Goal: Information Seeking & Learning: Compare options

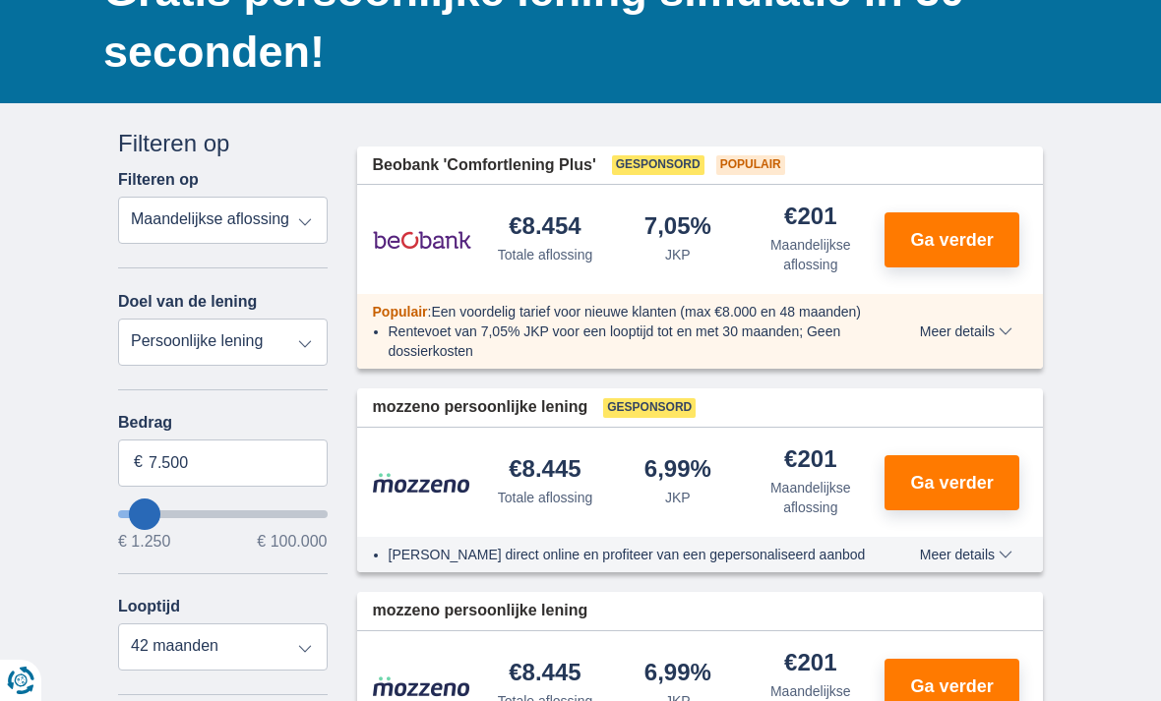
scroll to position [224, 0]
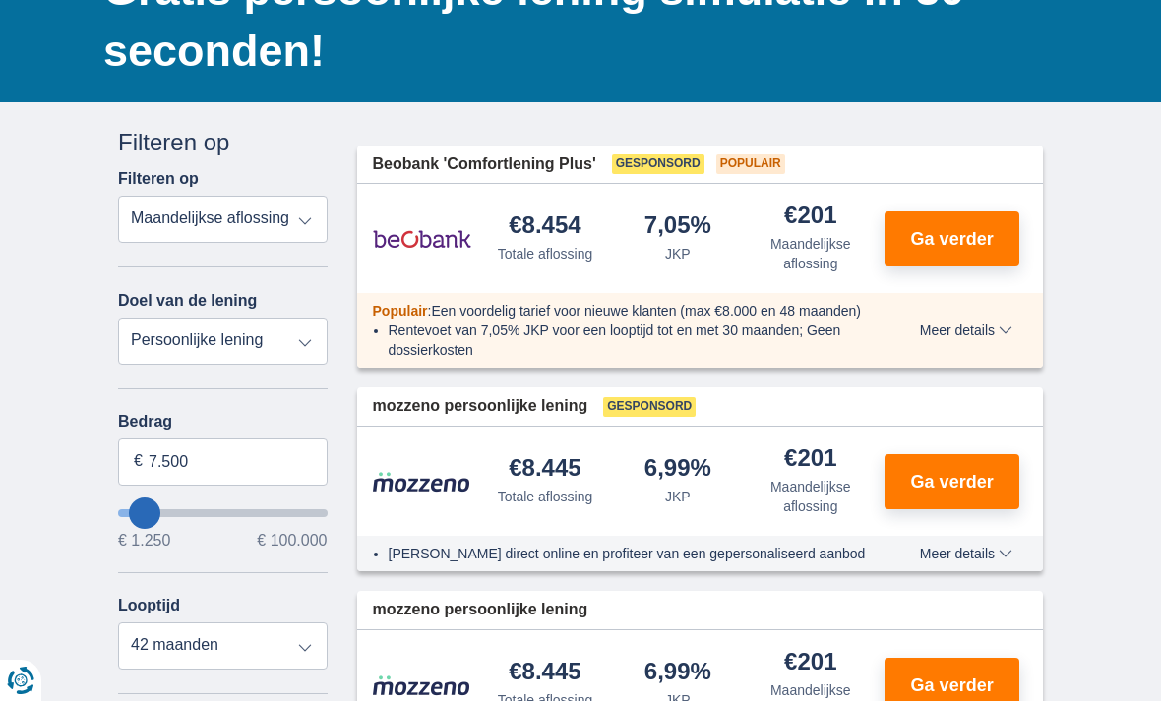
type input "19.250"
type input "19250"
type input "20.250"
type input "20250"
type input "21.250"
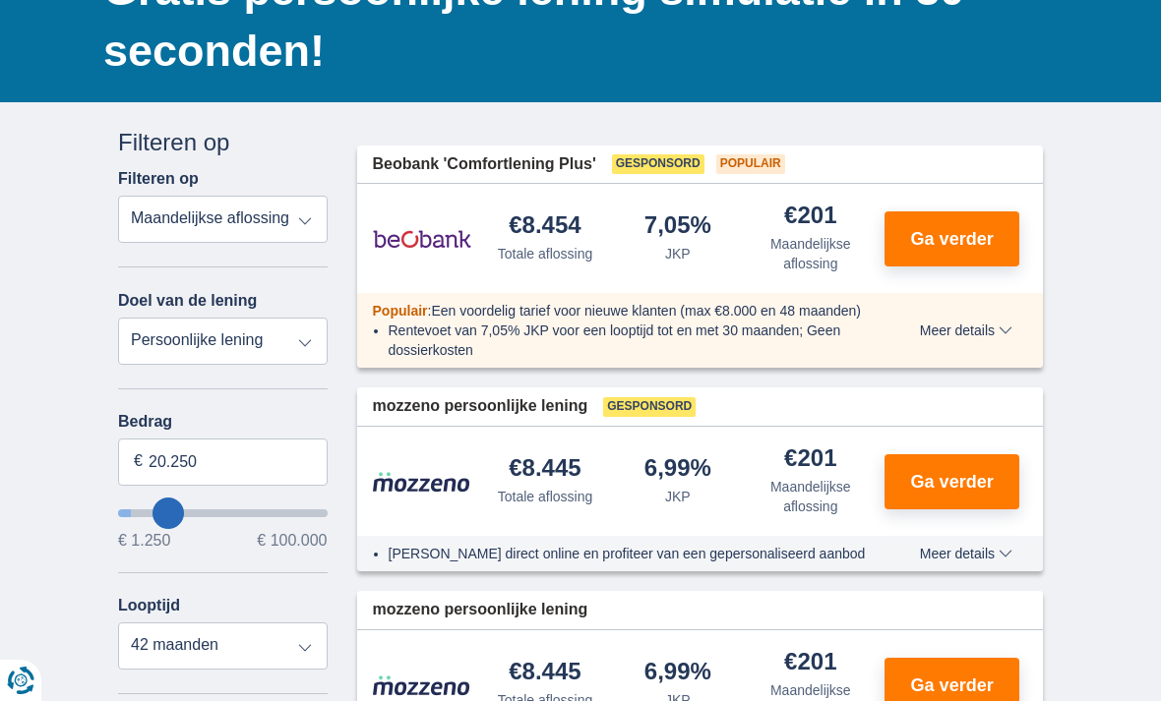
type input "21250"
type input "22.250"
type input "22250"
type input "24.250"
type input "24250"
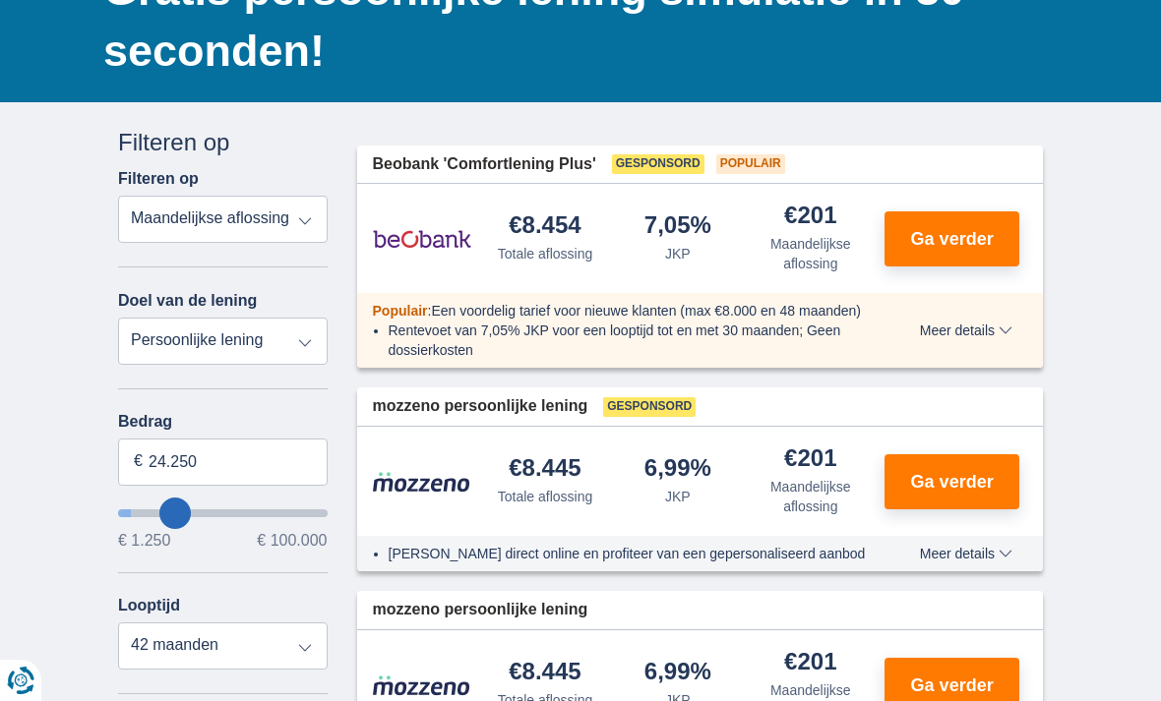
type input "26.250"
type input "26250"
type input "27.250"
type input "27250"
type input "28.250"
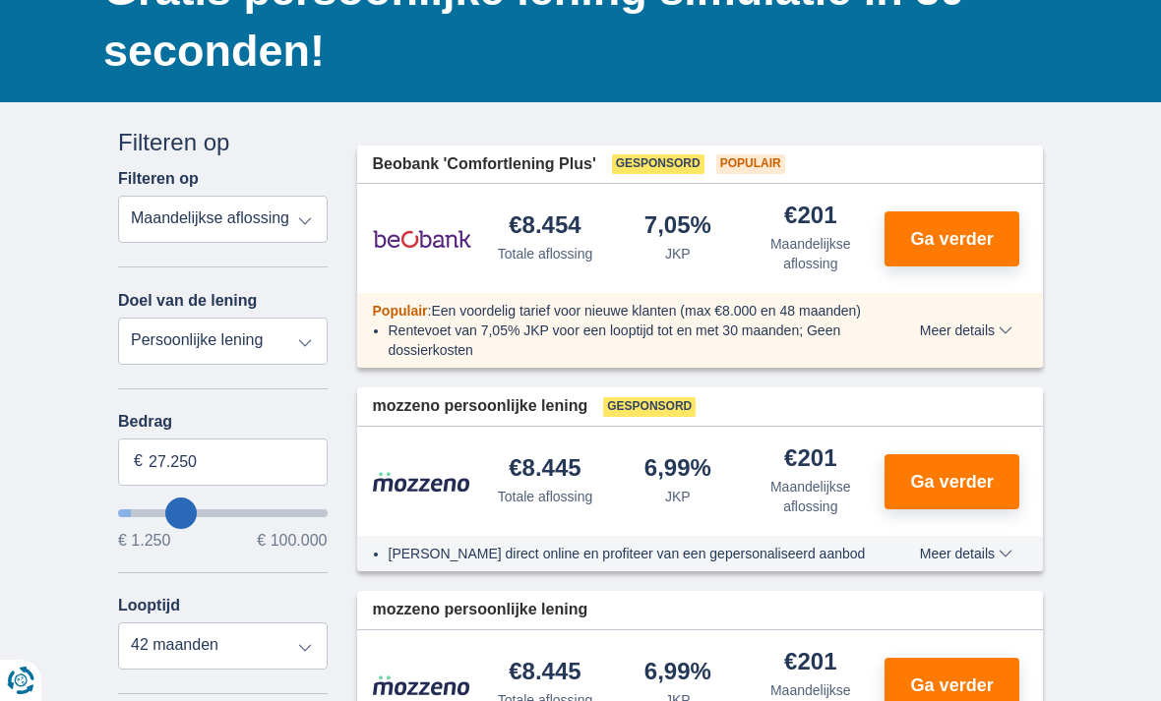
type input "28250"
type input "29.250"
type input "29250"
type input "30.250"
type input "30250"
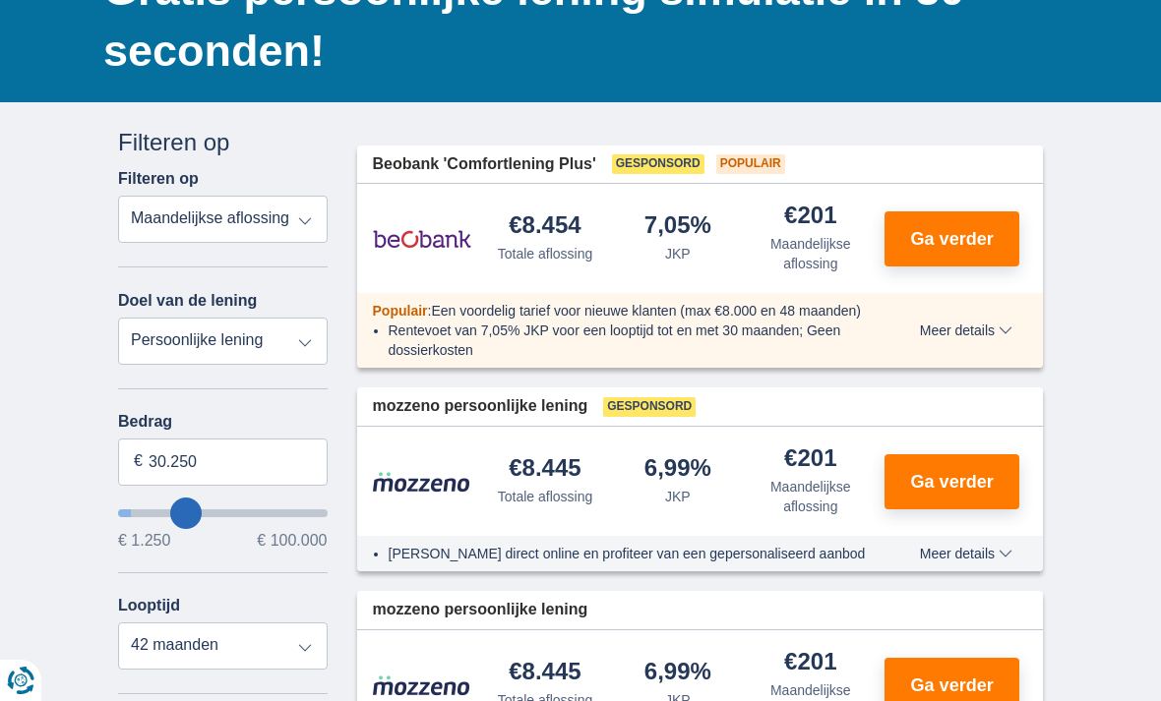
type input "31.250"
type input "31250"
type input "32.250"
type input "32250"
select select "120"
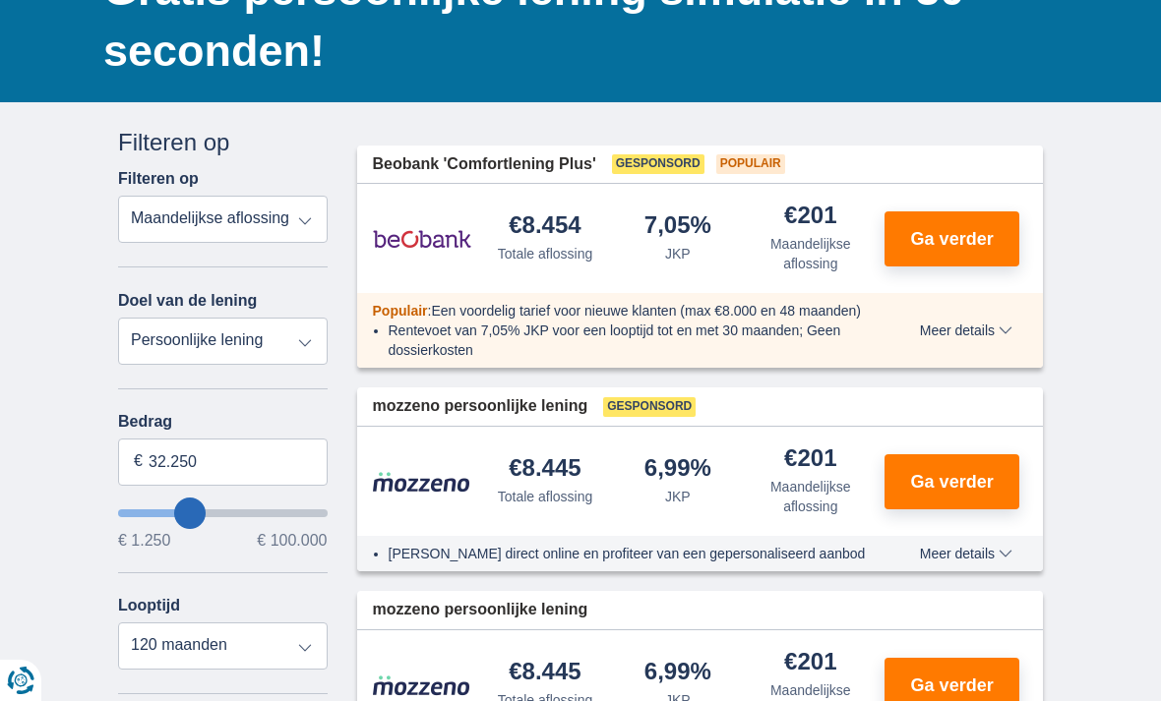
type input "31.250"
type input "31250"
type input "32.250"
type input "32250"
type input "33.250"
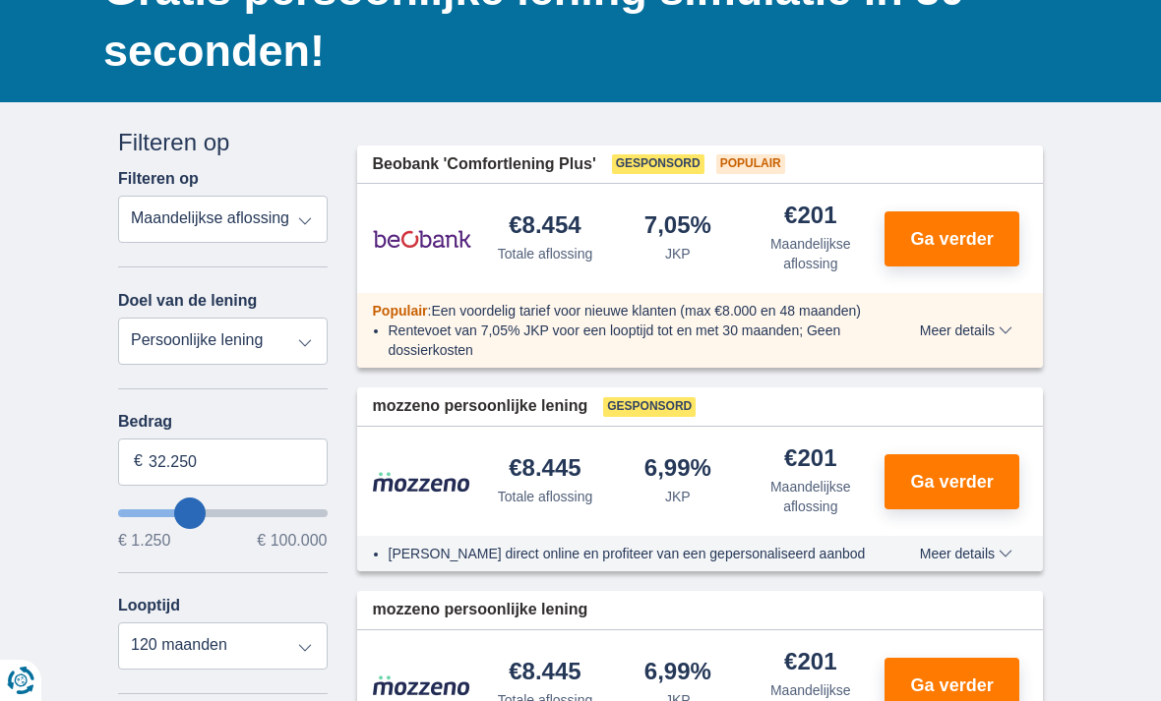
type input "33250"
type input "34.250"
type input "34250"
type input "33.250"
type input "33250"
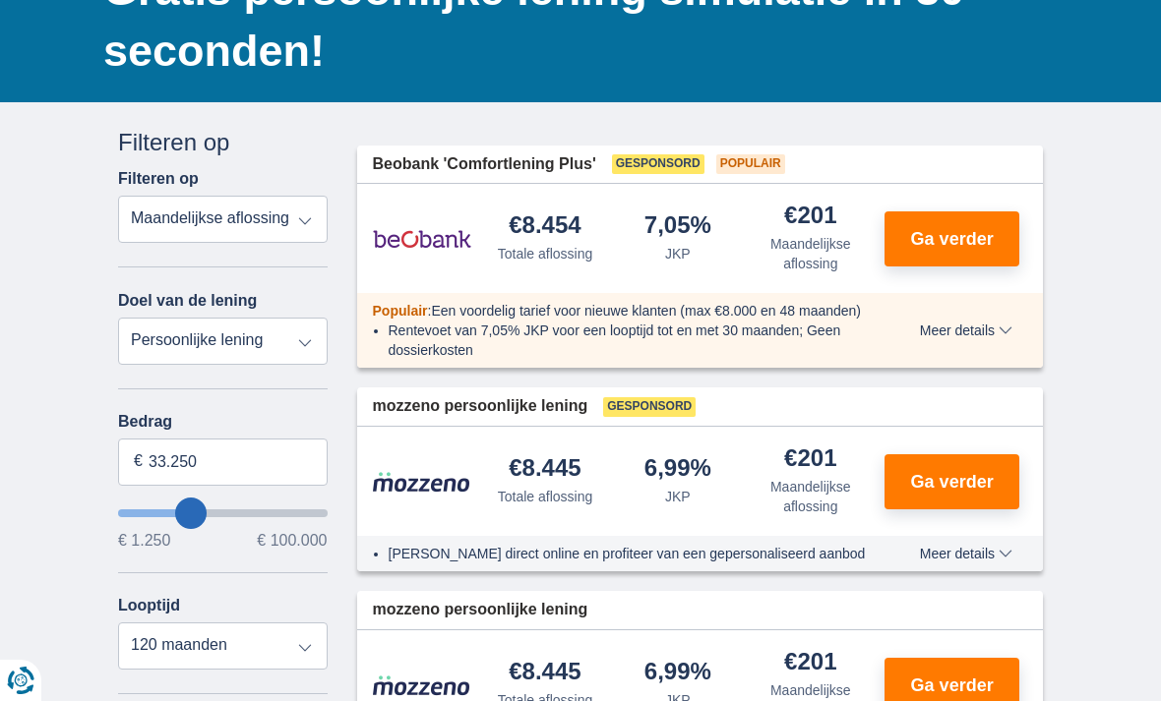
type input "32.250"
type input "32250"
type input "30.250"
type input "30250"
type input "28.250"
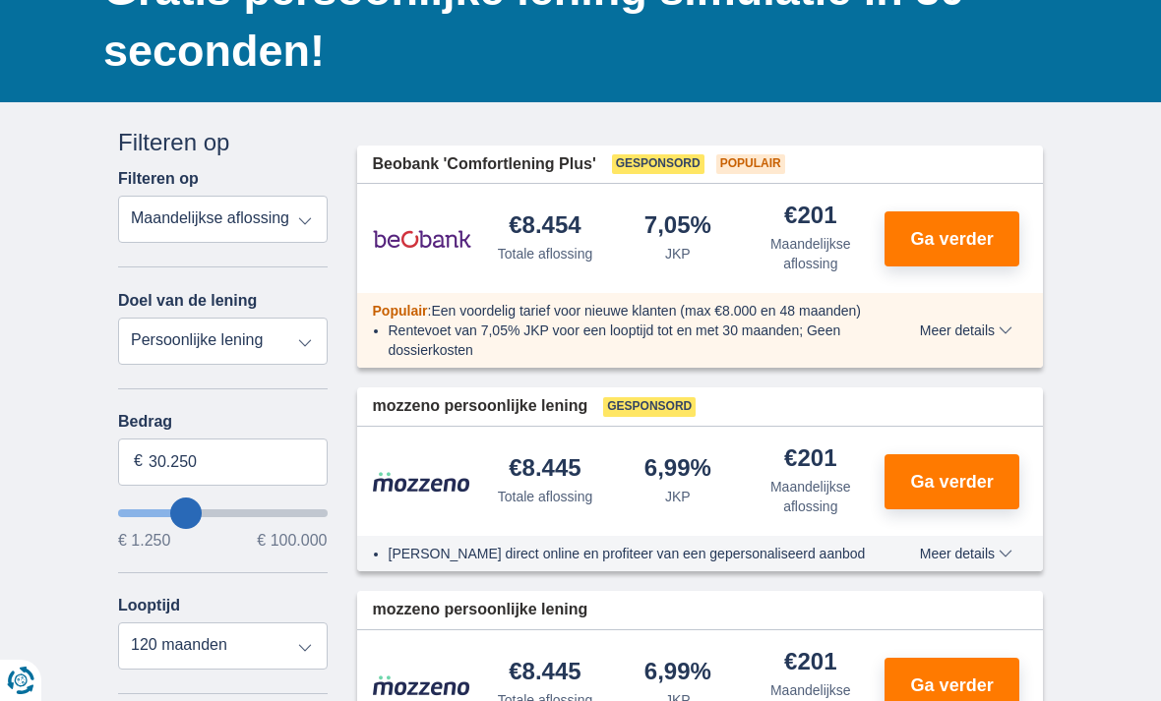
type input "28250"
type input "27.250"
type input "27250"
type input "26.250"
type input "26250"
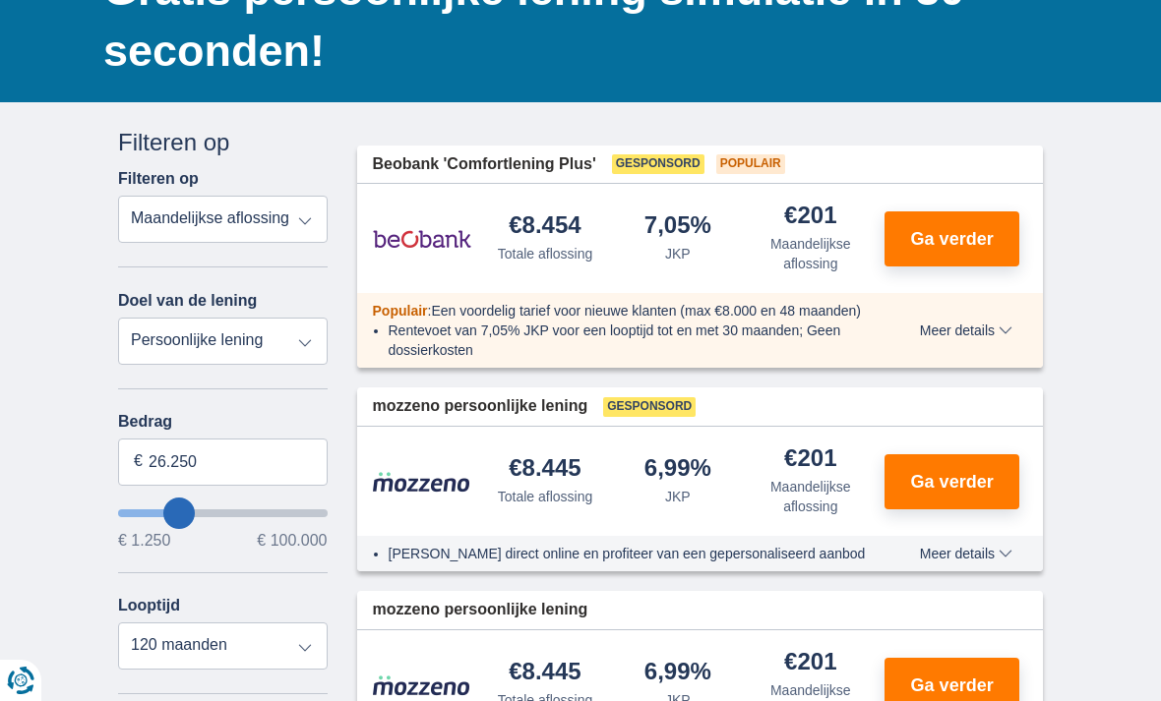
type input "25.250"
type input "25250"
type input "24.250"
type input "24250"
type input "23.250"
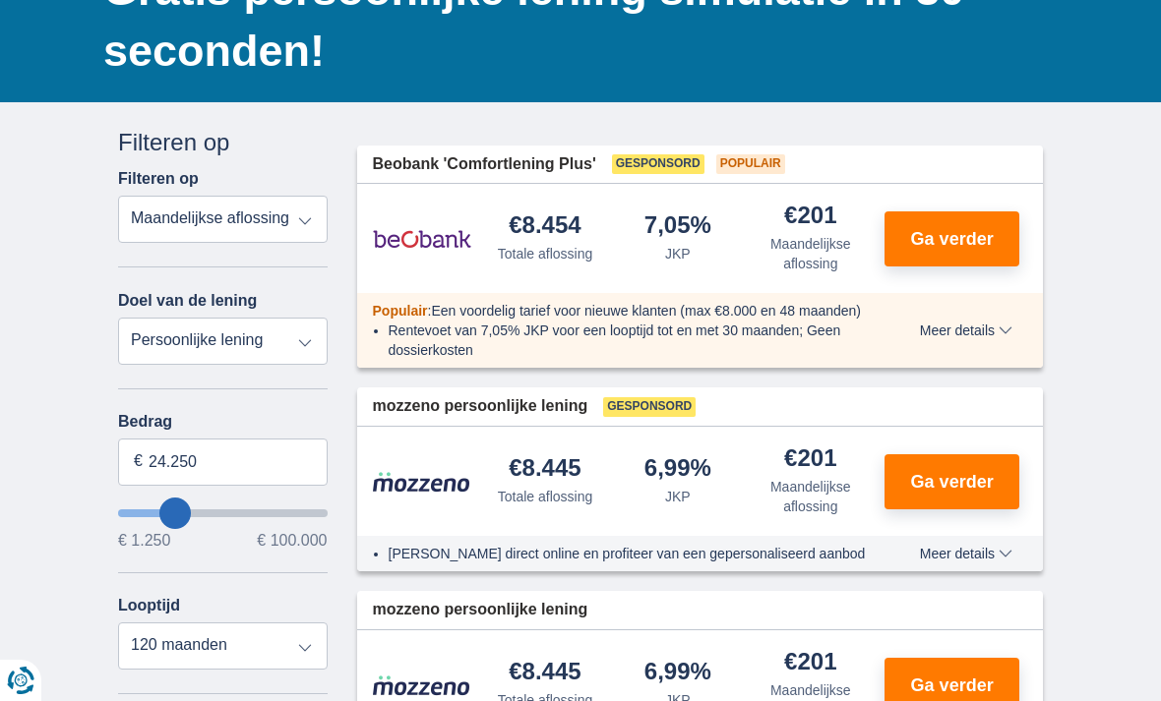
type input "23250"
type input "22.250"
type input "22250"
type input "21.250"
type input "21250"
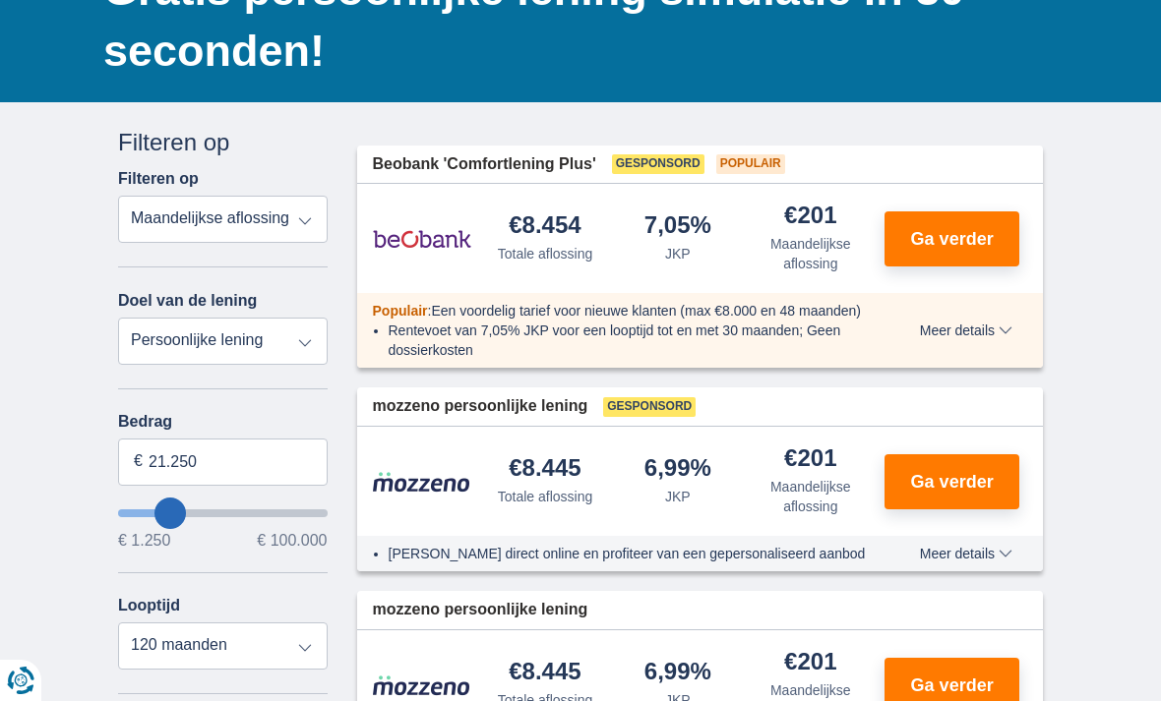
type input "20.250"
type input "20250"
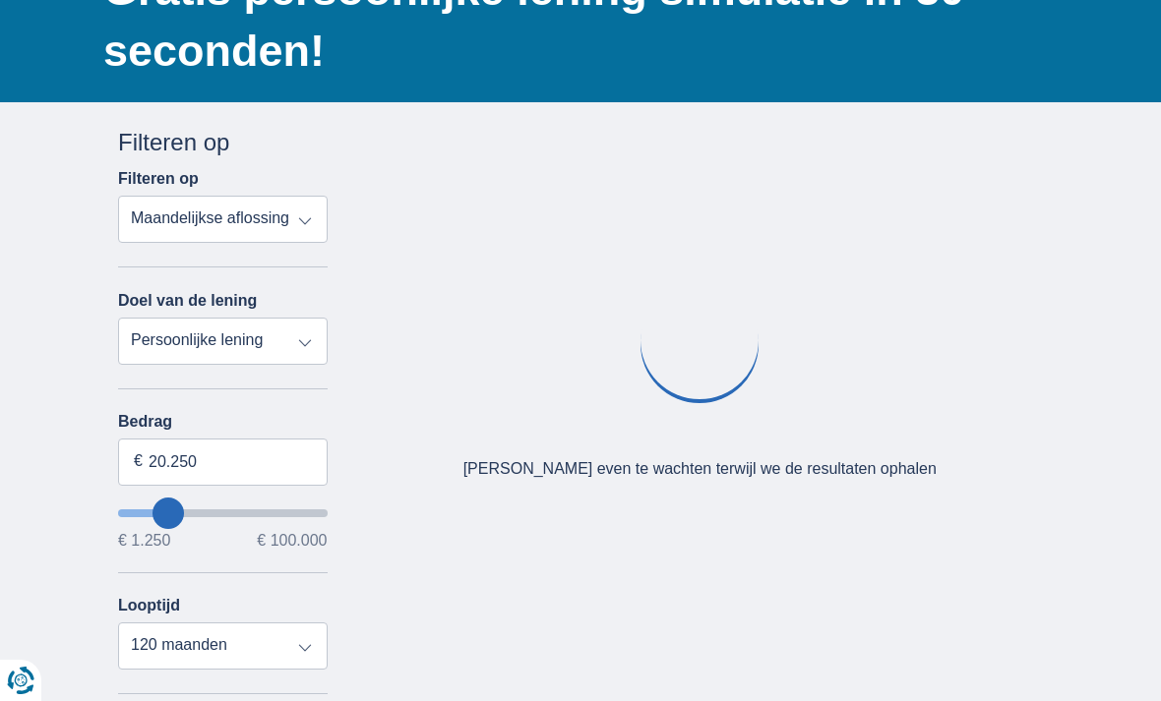
type input "34.250"
type input "34250"
type input "40.250"
type input "40250"
type input "46.250"
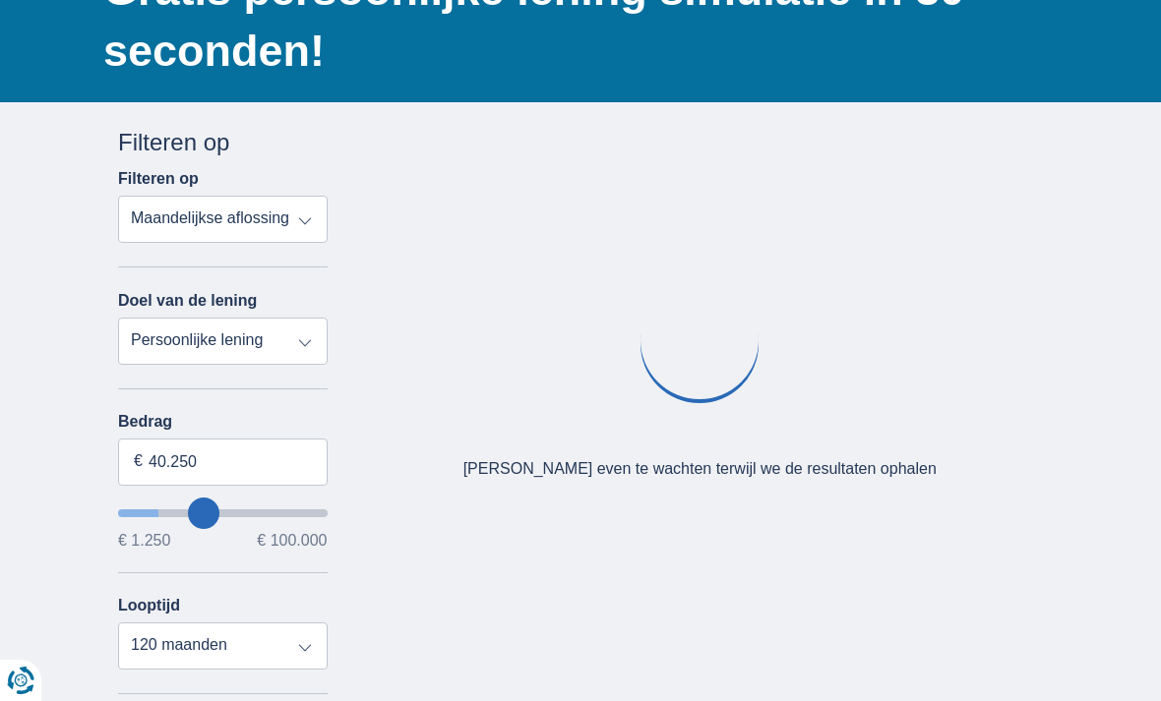
type input "46250"
type input "52.250"
type input "52250"
type input "57.250"
type input "57250"
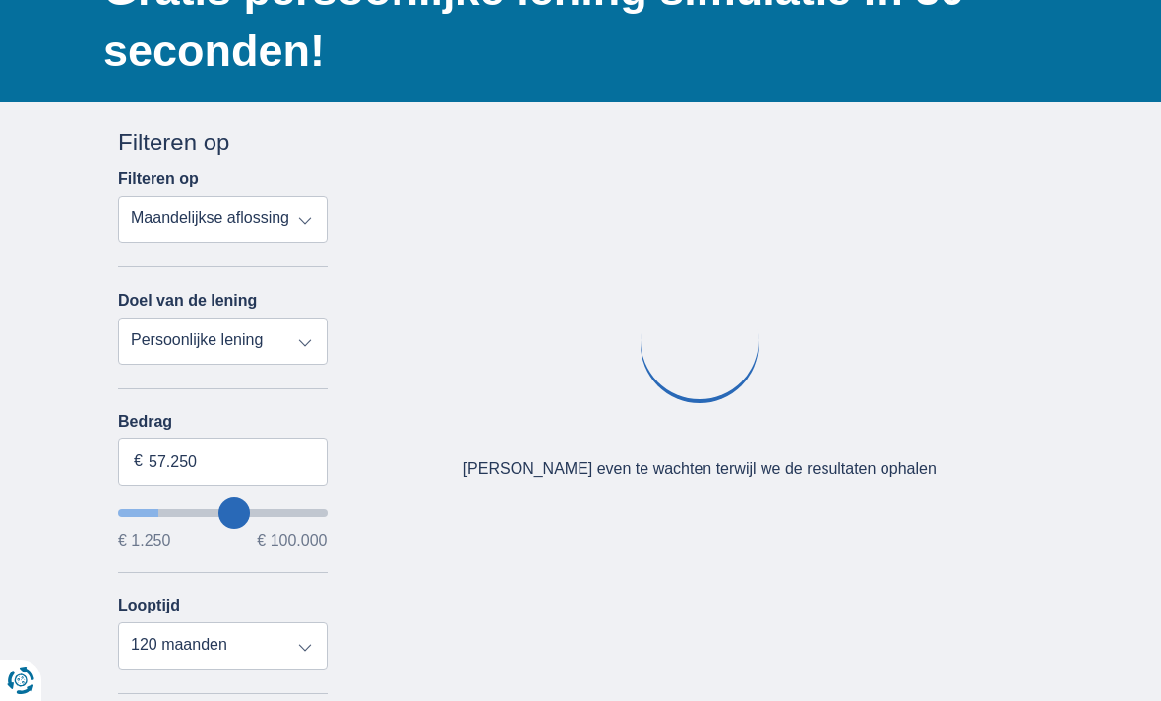
type input "64.250"
type input "64250"
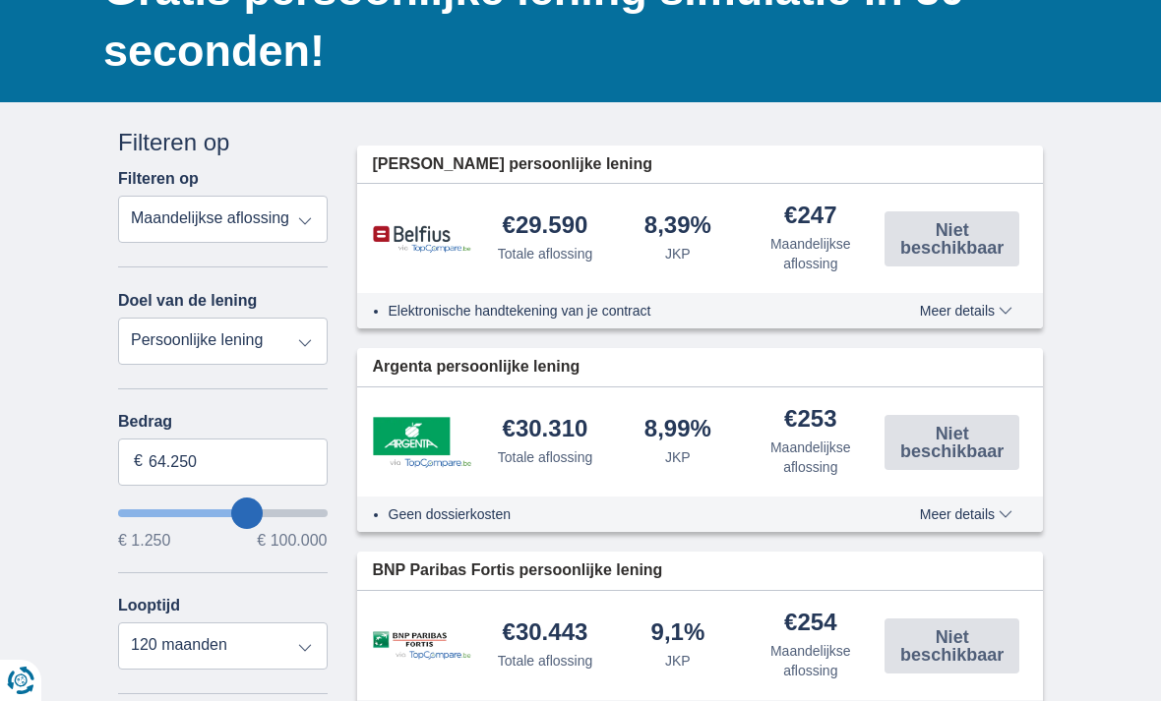
type input "72.250"
type input "72250"
type input "82.250"
type input "82250"
type input "93.250"
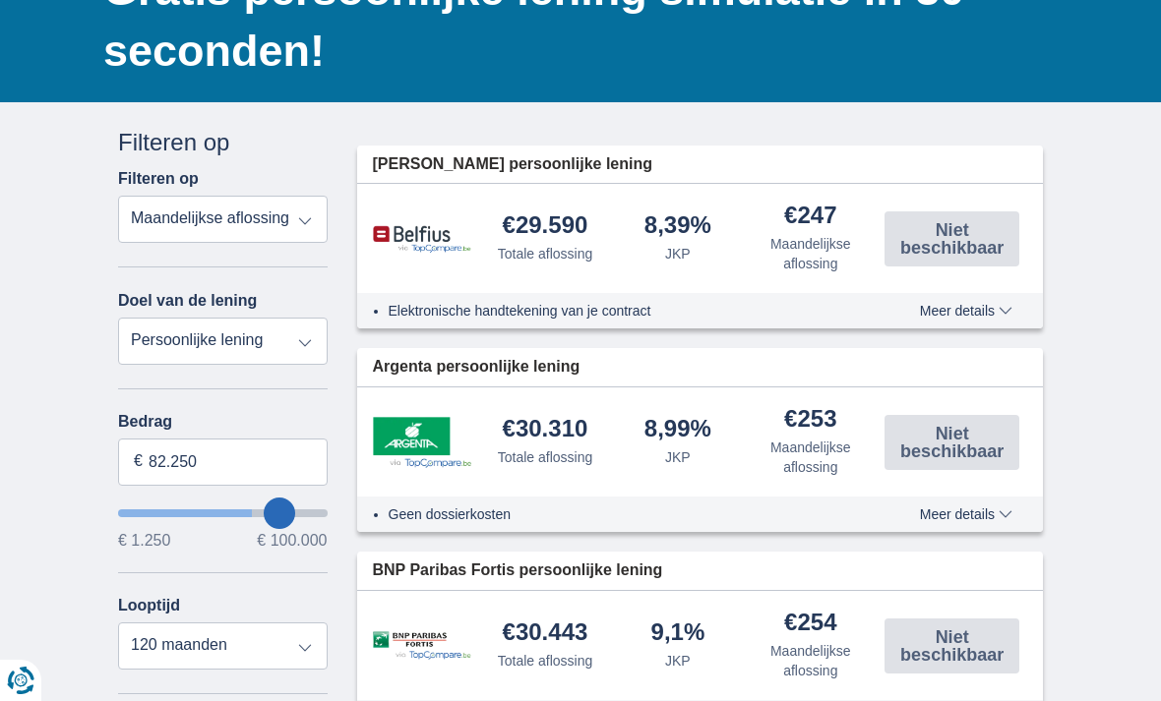
type input "93250"
type input "99.250"
type input "99250"
type input "97.250"
type input "97250"
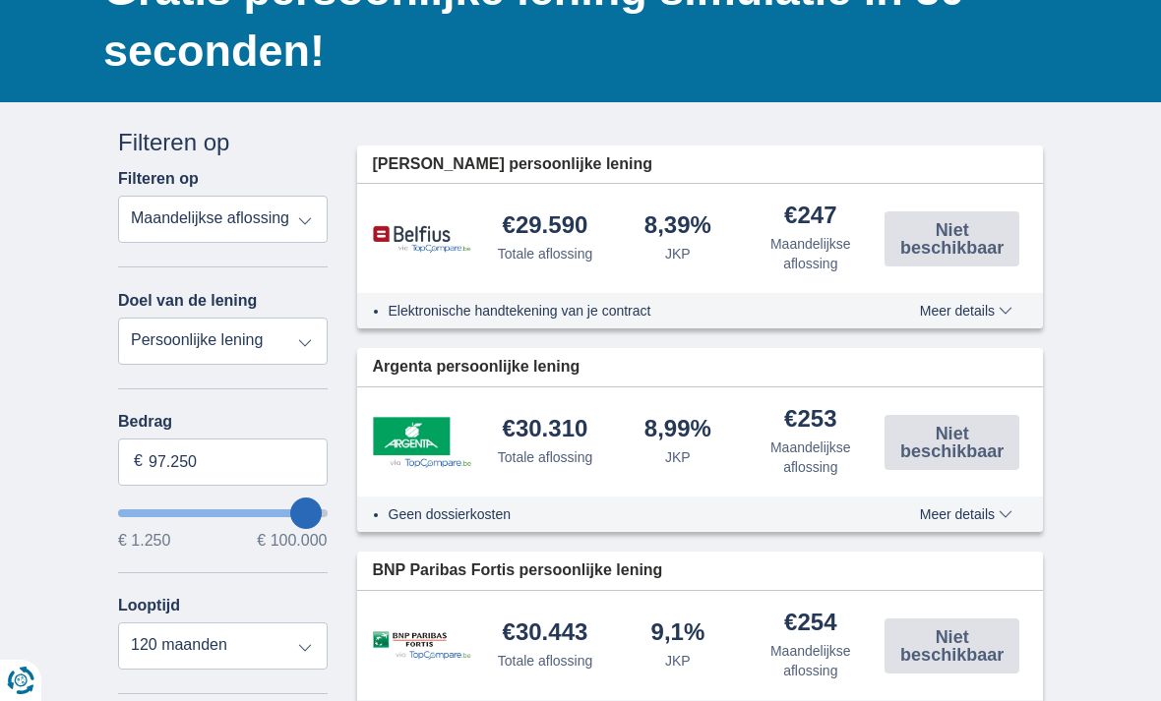
type input "89.250"
type input "89250"
type input "81.250"
type input "81250"
type input "74.250"
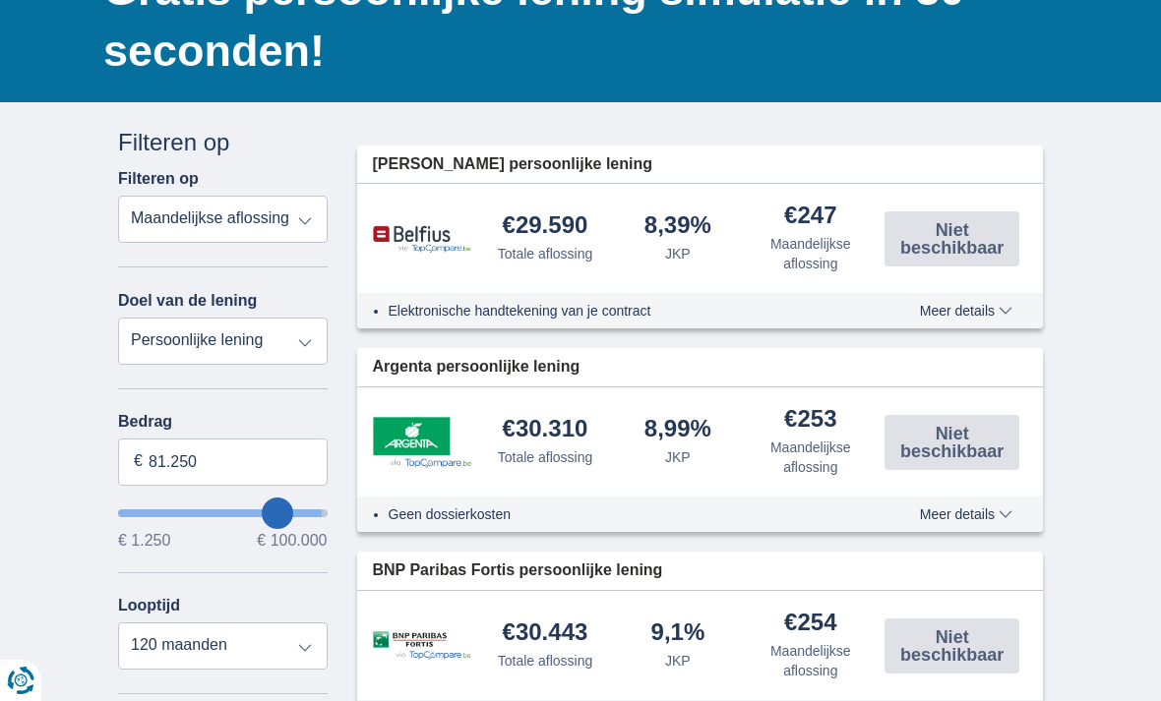
type input "74250"
type input "67.250"
type input "67250"
type input "60.250"
type input "60250"
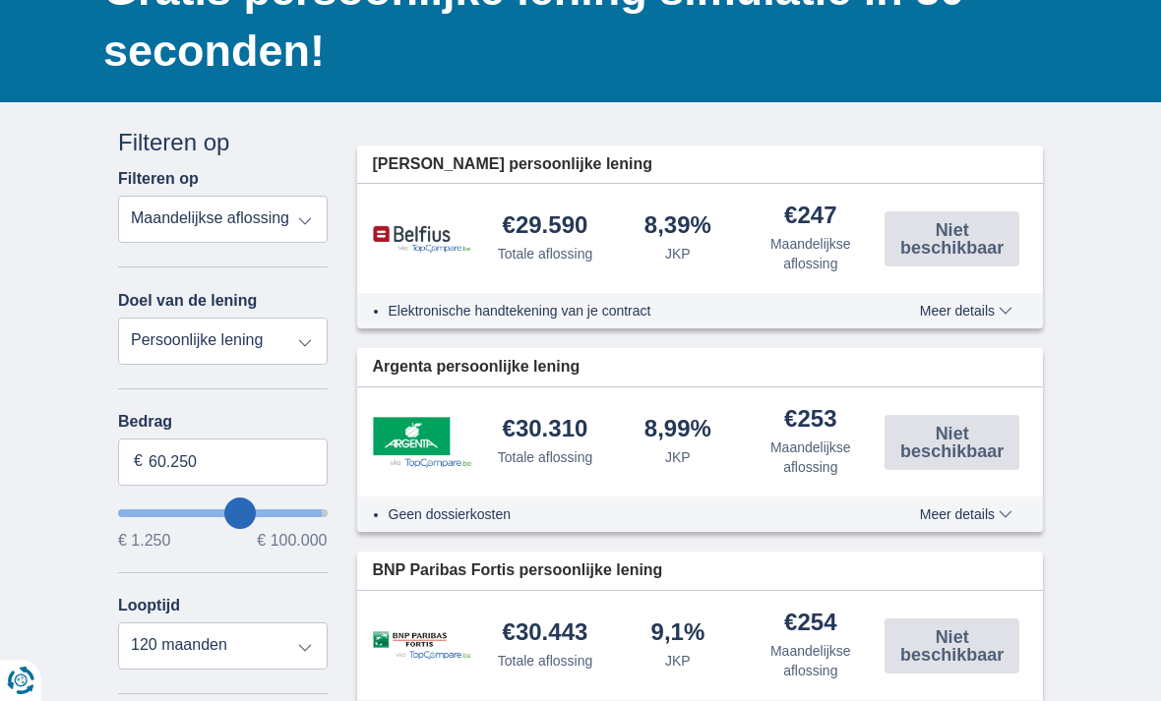
type input "52.250"
type input "52250"
type input "45.250"
type input "45250"
type input "38.250"
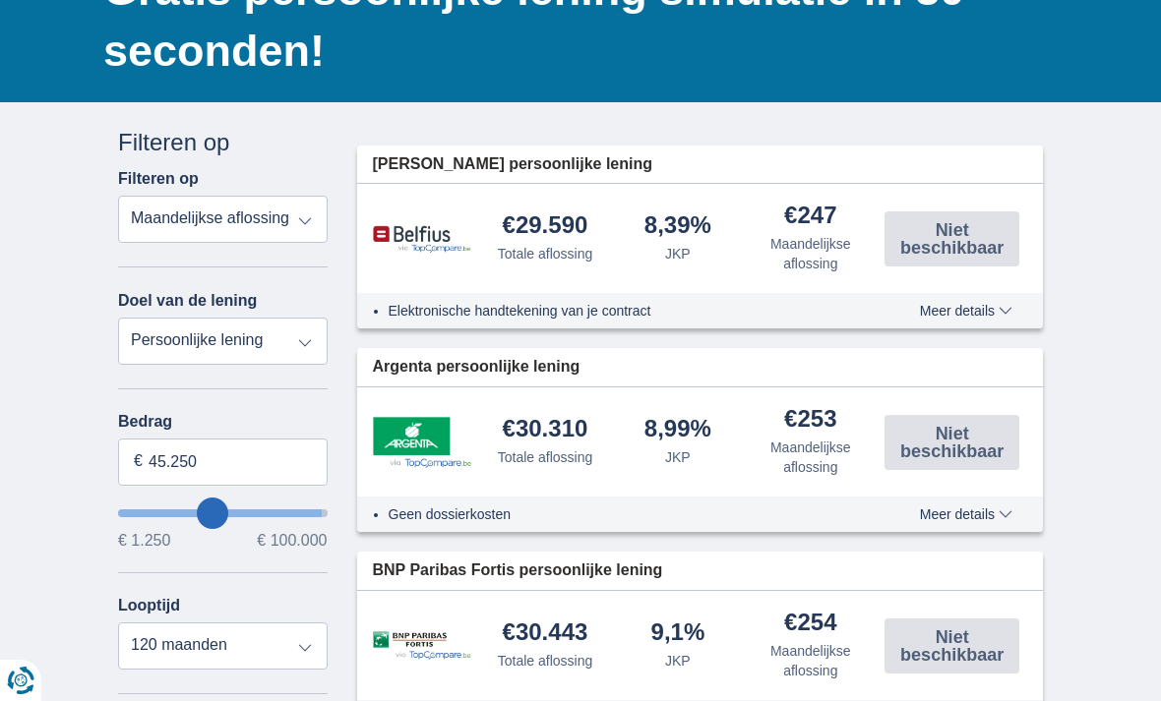
type input "38250"
type input "32.250"
type input "32250"
type input "27.250"
type input "27250"
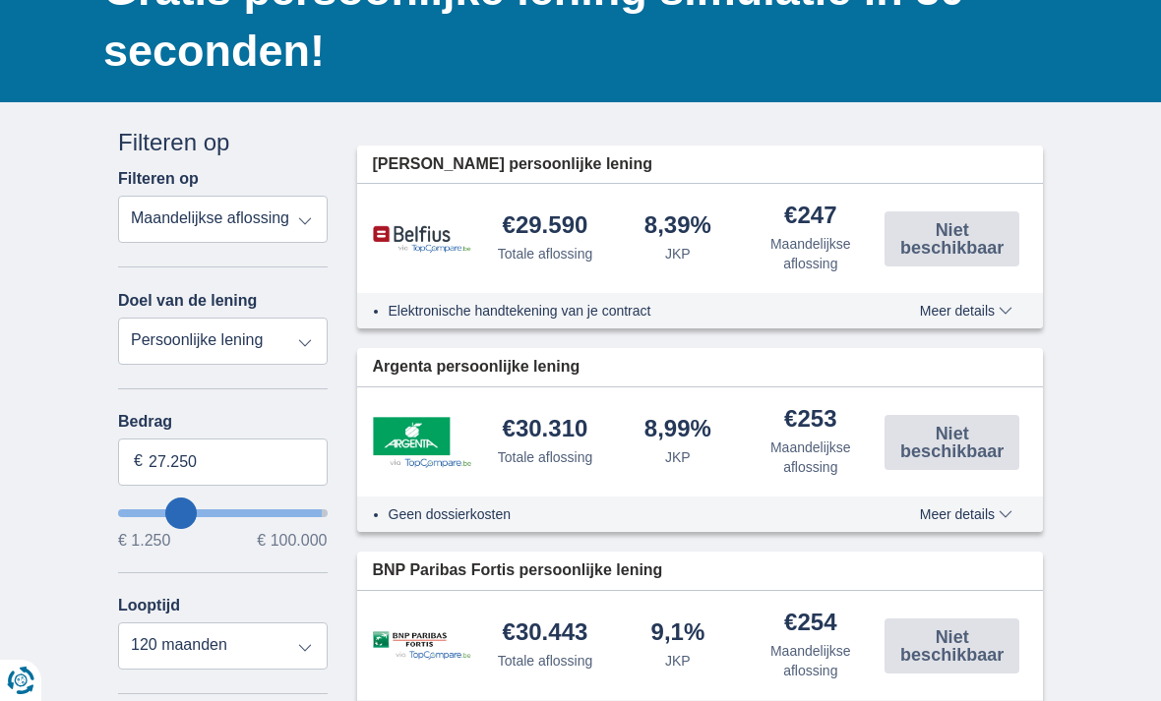
type input "22.250"
type input "22250"
type input "20.250"
type input "20250"
type input "19.250"
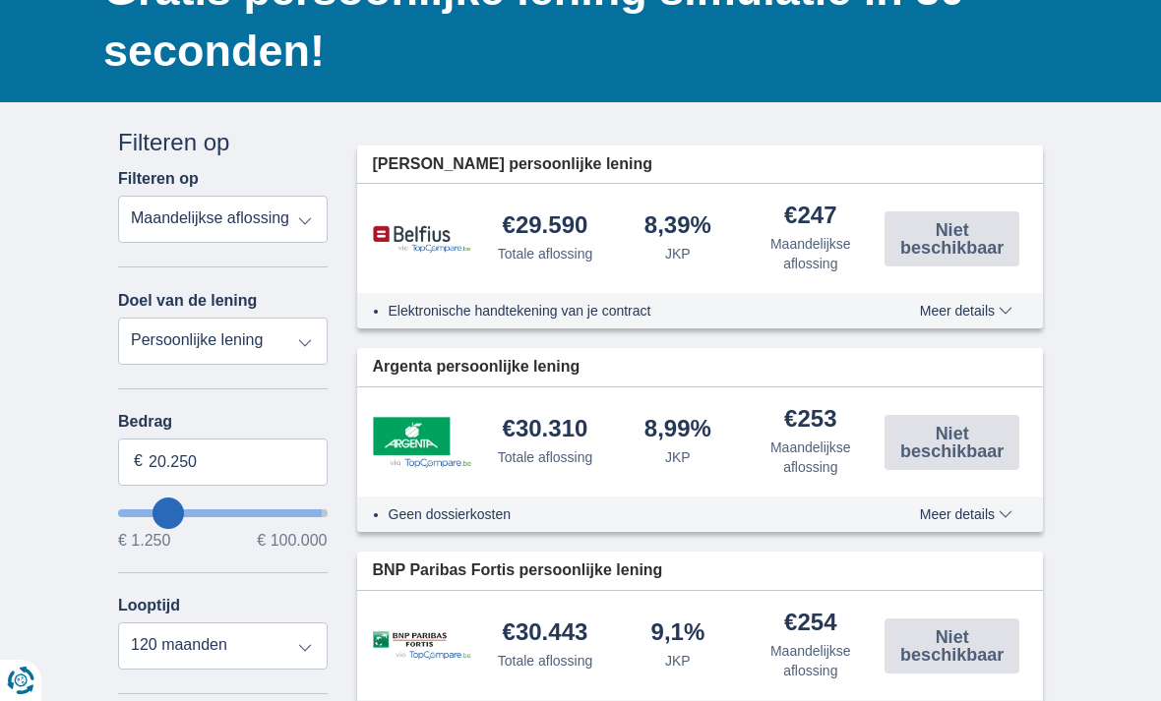
type input "19250"
select select "84"
type input "18.250"
type input "18250"
type input "19.250"
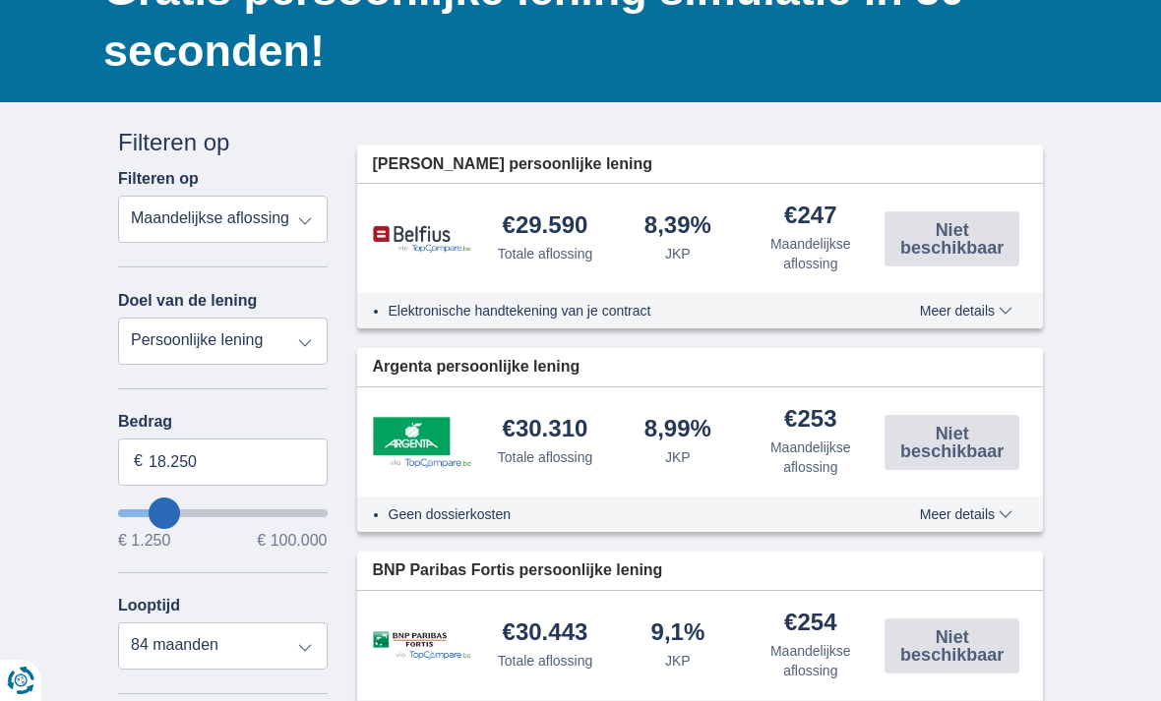
type input "19250"
type input "20.250"
type input "20250"
type input "21.250"
type input "21250"
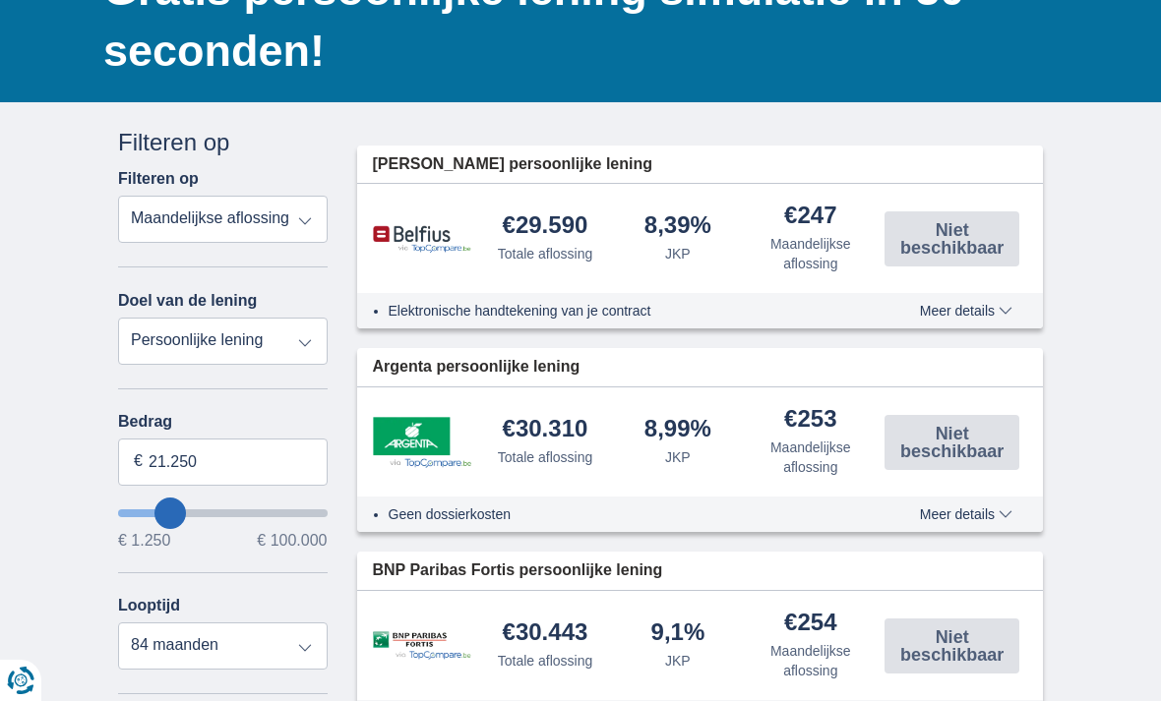
select select "120"
type input "20.250"
type input "20250"
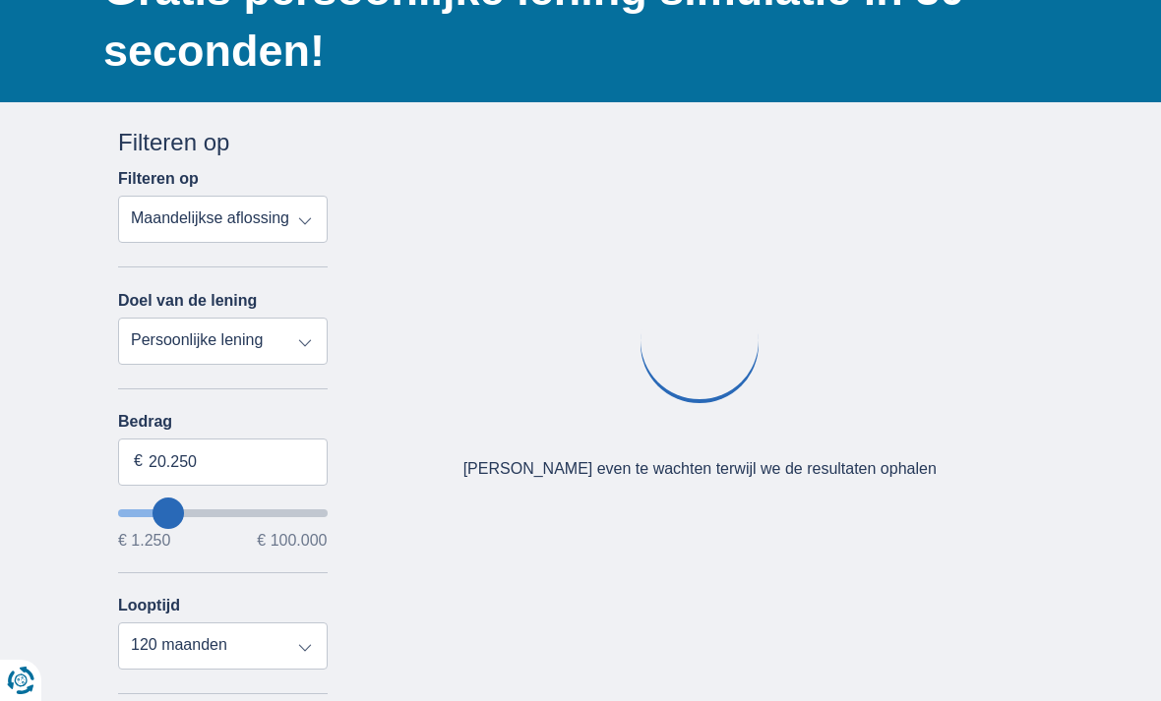
type input "19.250"
type input "19250"
select select "84"
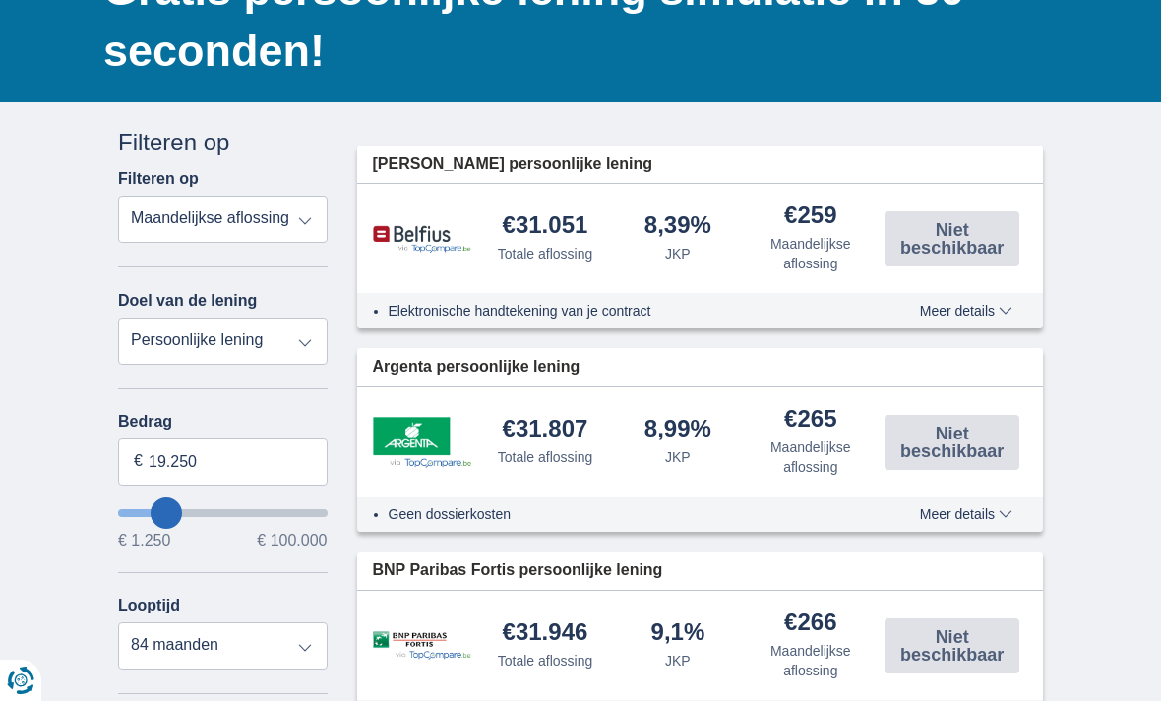
type input "19250"
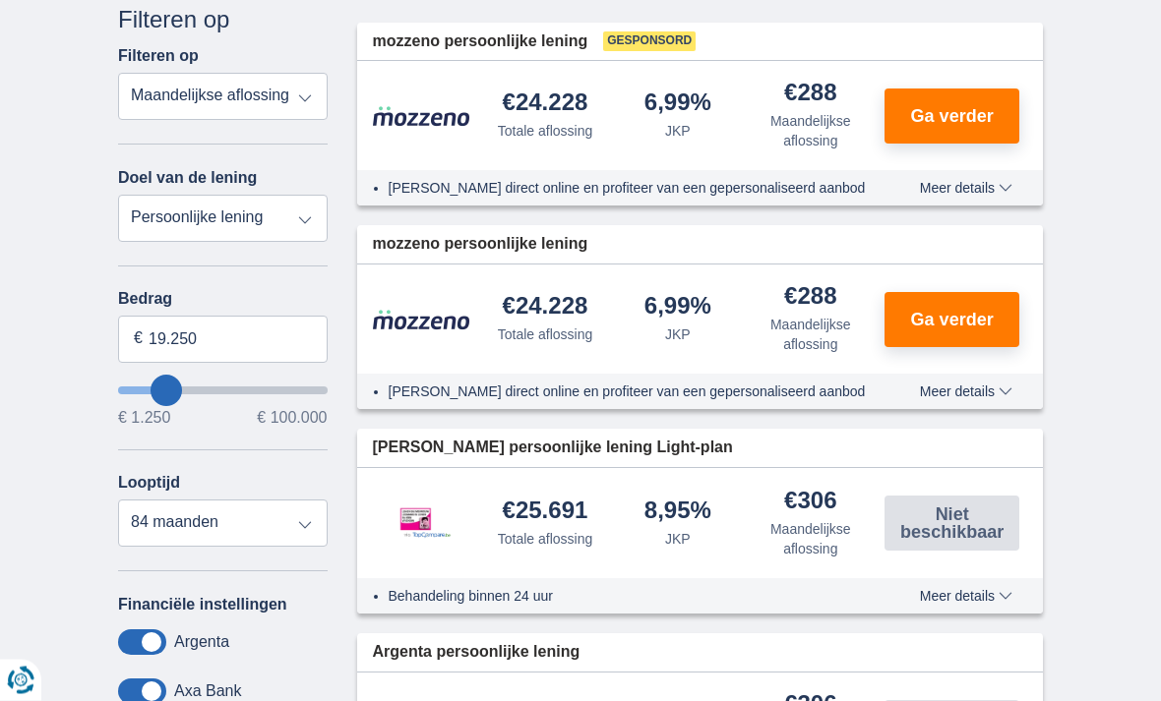
scroll to position [347, 0]
click at [166, 531] on select "12 maanden 18 maanden 24 maanden 30 maanden 36 maanden 42 maanden 48 maanden 60…" at bounding box center [223, 523] width 210 height 47
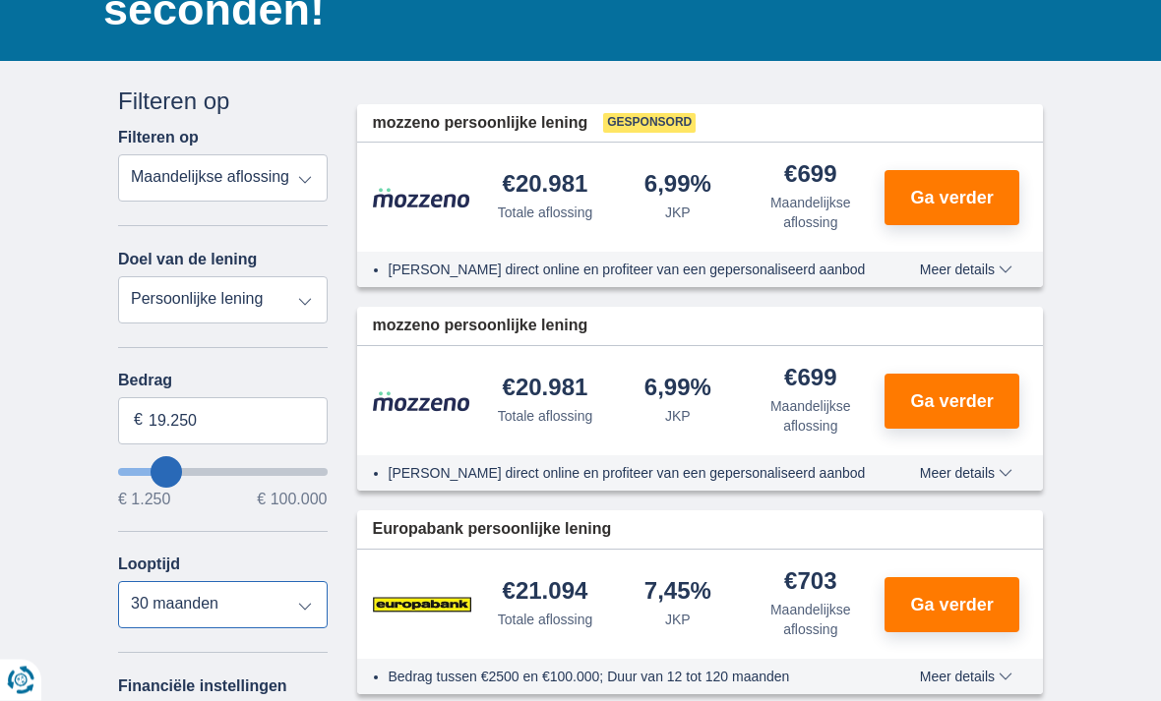
scroll to position [264, 0]
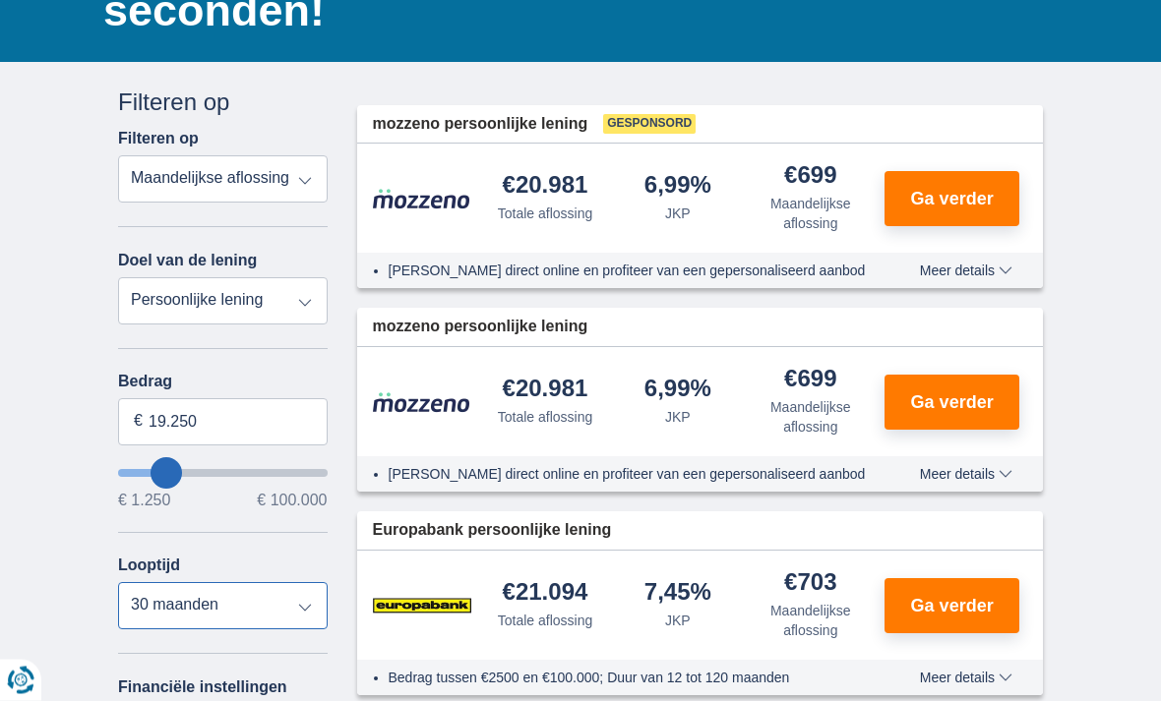
click at [181, 592] on select "12 maanden 18 maanden 24 maanden 30 maanden 36 maanden 42 maanden 48 maanden 60…" at bounding box center [223, 606] width 210 height 47
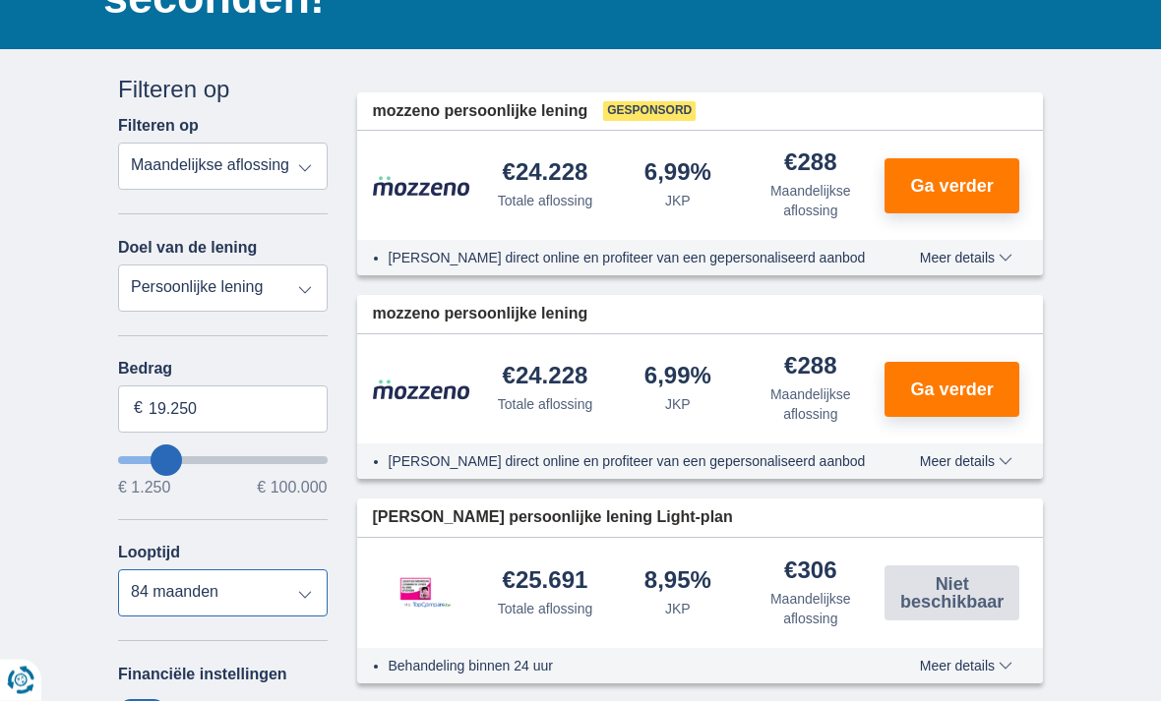
scroll to position [298, 0]
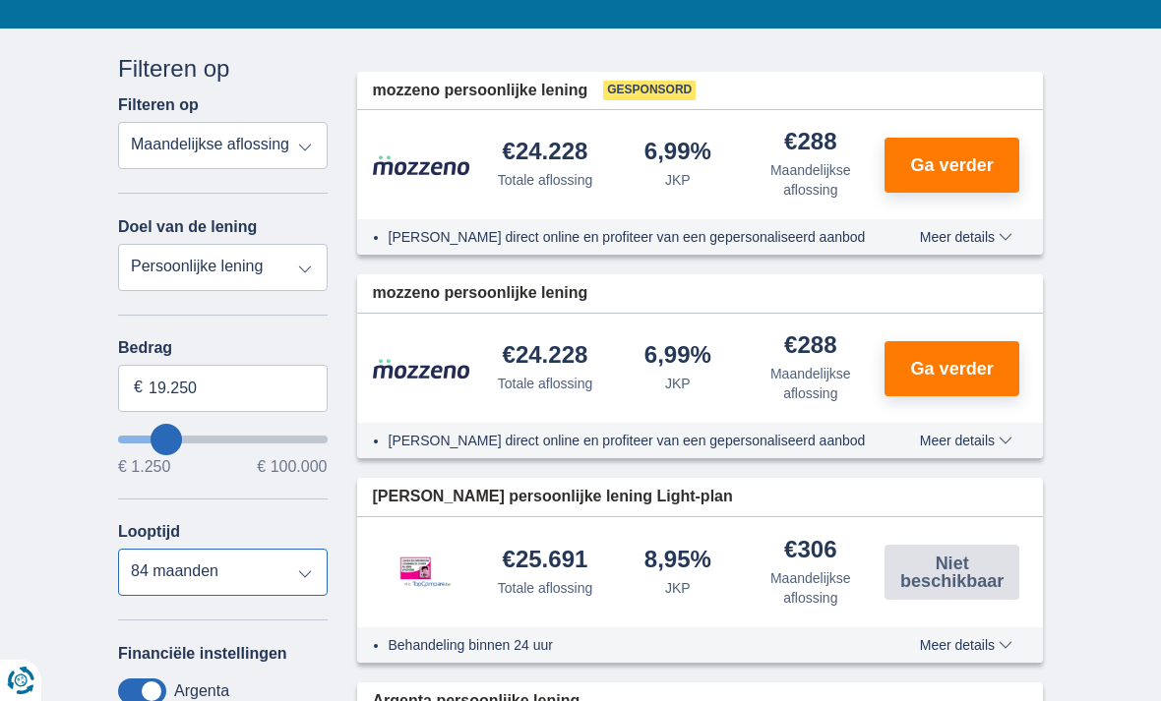
click at [170, 587] on select "12 maanden 18 maanden 24 maanden 30 maanden 36 maanden 42 maanden 48 maanden 60…" at bounding box center [223, 572] width 210 height 47
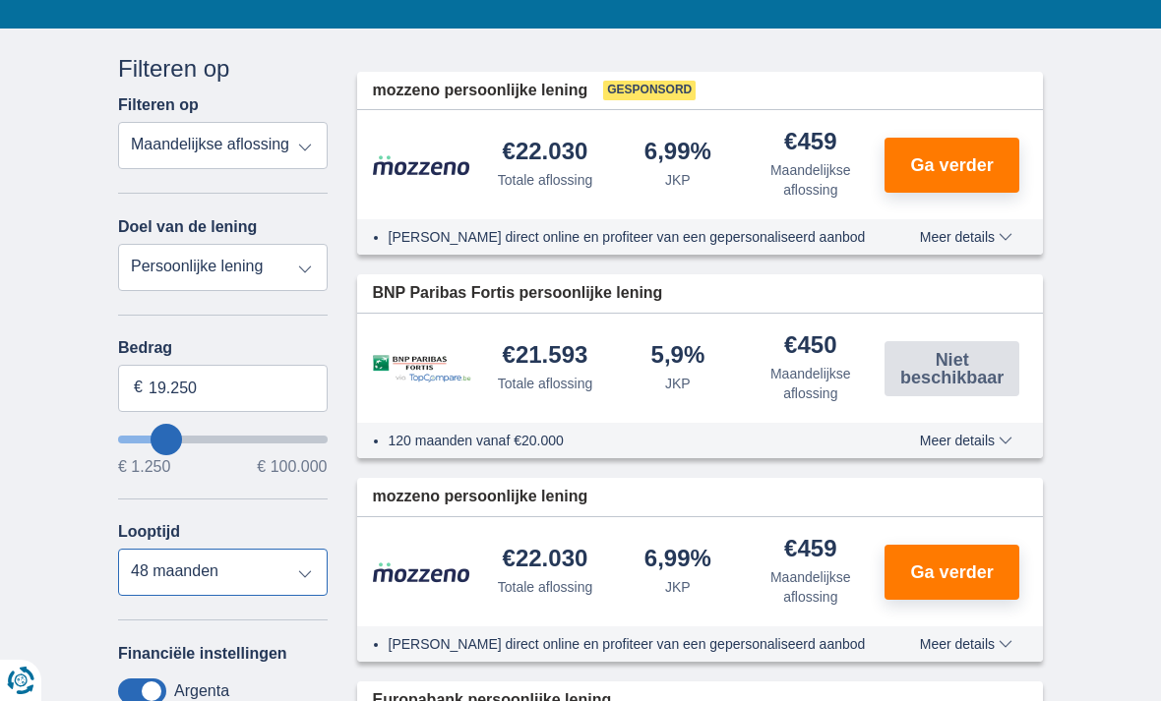
click at [196, 593] on select "12 maanden 18 maanden 24 maanden 30 maanden 36 maanden 42 maanden 48 maanden 60…" at bounding box center [223, 572] width 210 height 47
select select "42"
